Goal: Find specific page/section: Find specific page/section

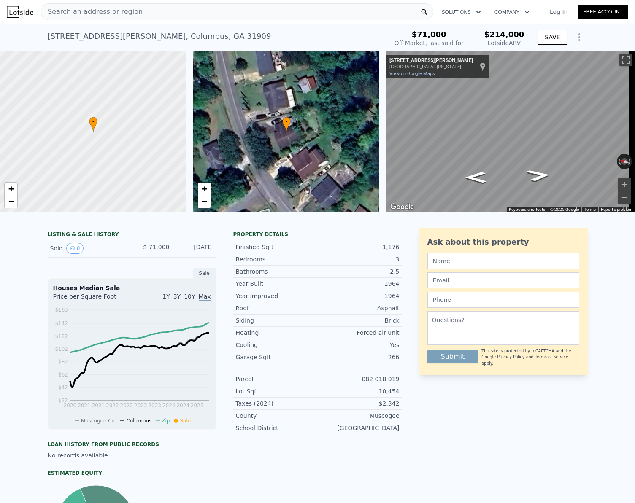
click at [122, 13] on span "Search an address or region" at bounding box center [92, 12] width 102 height 10
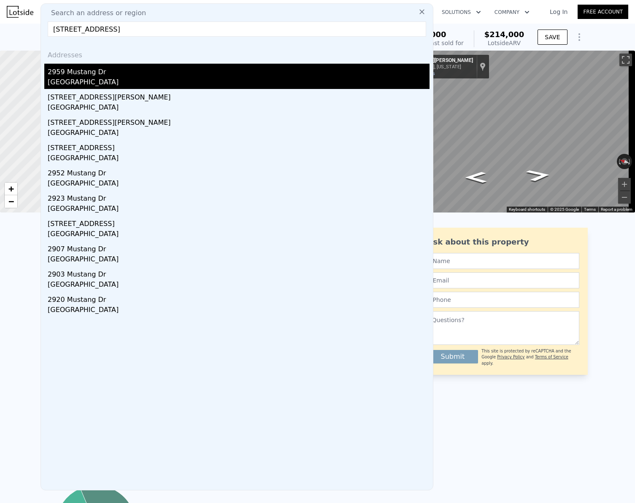
type input "[STREET_ADDRESS]"
click at [103, 76] on div "2959 Mustang Dr" at bounding box center [239, 71] width 382 height 14
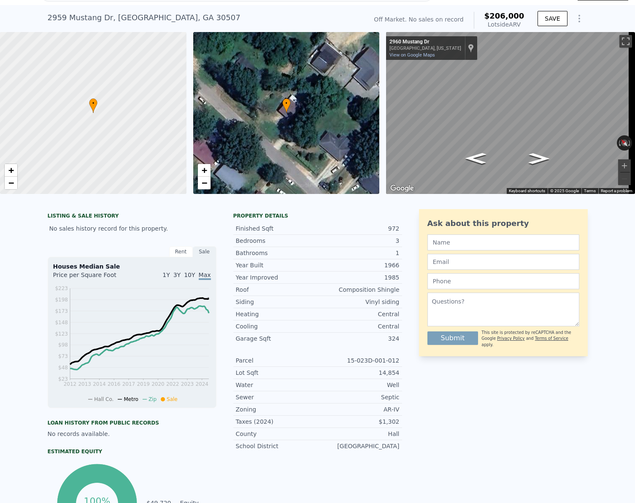
scroll to position [3, 0]
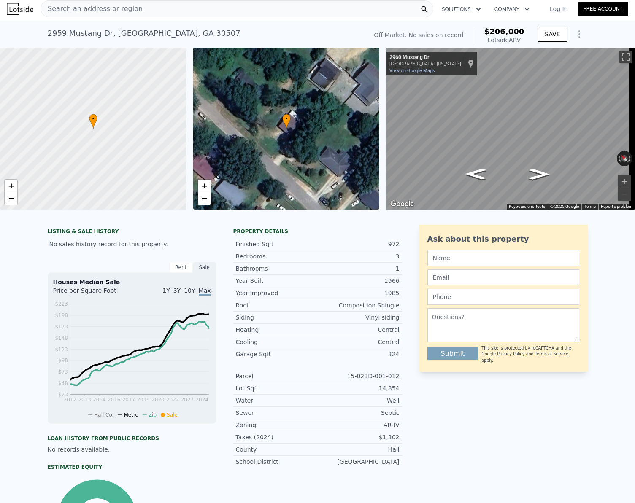
click at [97, 7] on span "Search an address or region" at bounding box center [92, 9] width 102 height 10
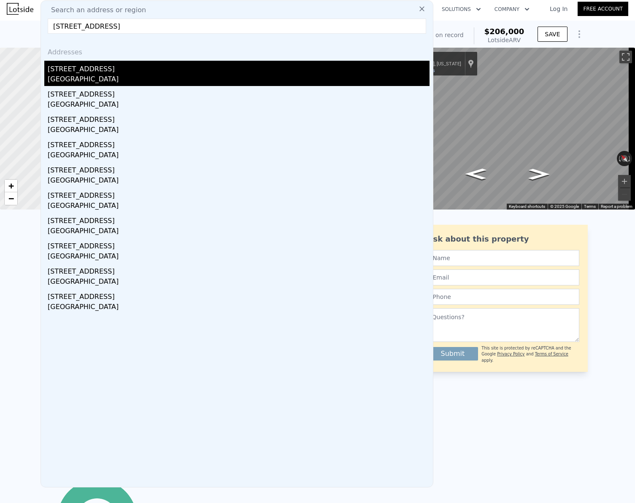
type input "[STREET_ADDRESS]"
click at [85, 73] on div "[STREET_ADDRESS]" at bounding box center [239, 68] width 382 height 14
